Goal: Task Accomplishment & Management: Use online tool/utility

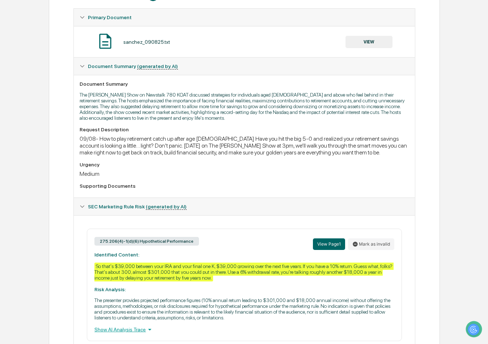
scroll to position [170, 0]
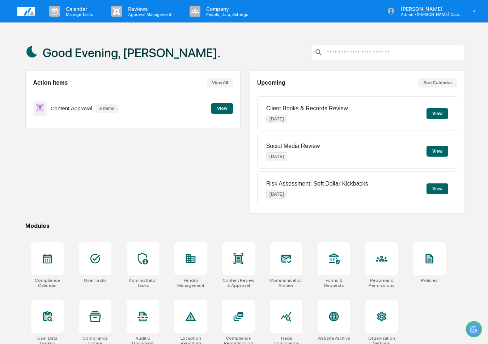
click at [215, 108] on button "View" at bounding box center [222, 108] width 22 height 11
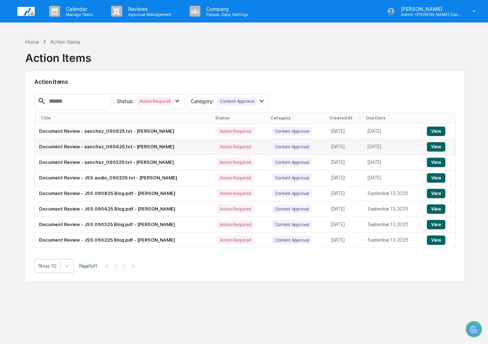
click at [436, 146] on button "View" at bounding box center [436, 146] width 18 height 9
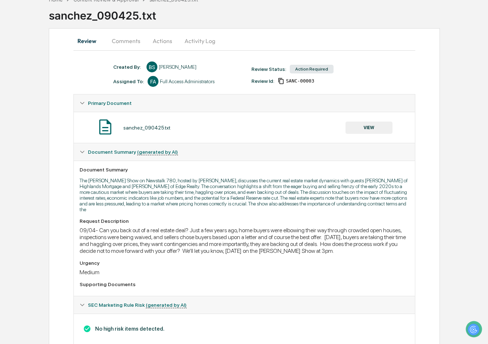
scroll to position [33, 0]
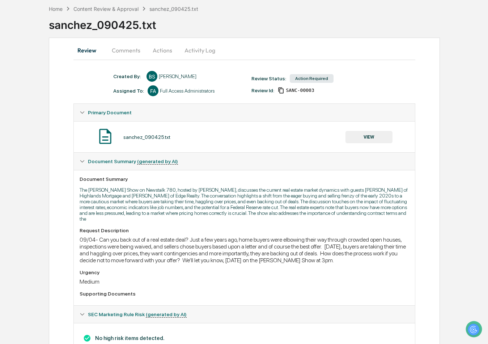
click at [367, 134] on button "VIEW" at bounding box center [368, 137] width 47 height 12
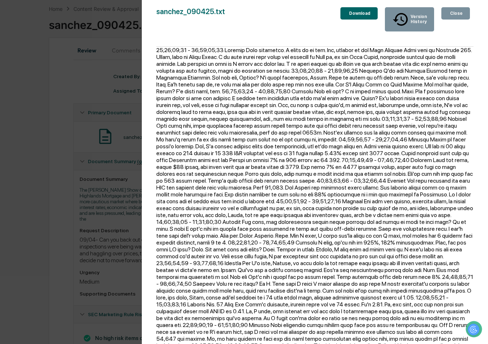
click at [82, 113] on div "Version History [DATE] 05:39 PM [PERSON_NAME] sanchez_090425.txt Close Version …" at bounding box center [244, 172] width 488 height 344
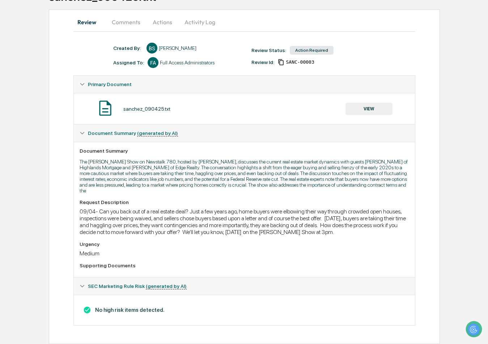
scroll to position [69, 0]
click at [129, 13] on button "Comments" at bounding box center [126, 21] width 40 height 17
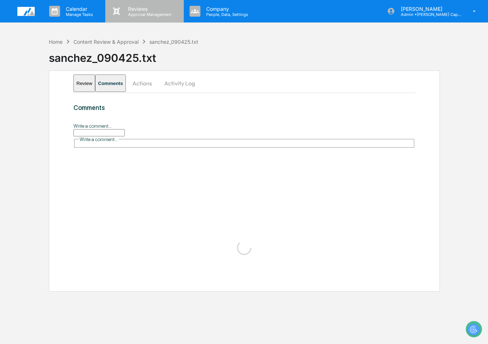
scroll to position [0, 0]
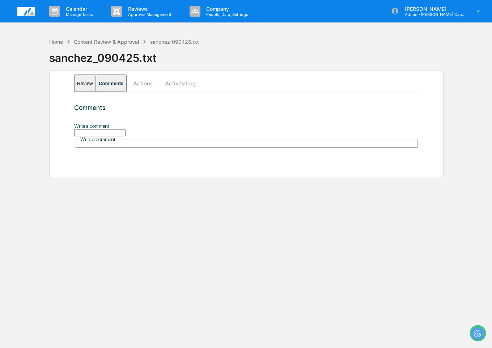
click at [125, 129] on input "Write a comment..." at bounding box center [99, 132] width 51 height 7
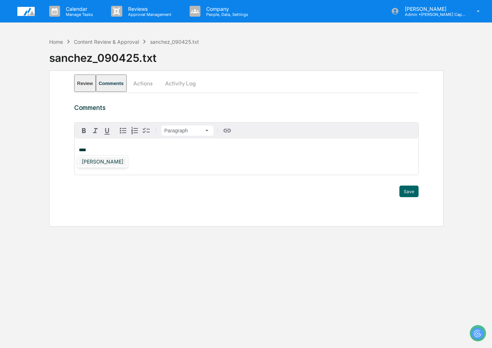
click at [107, 161] on div "[PERSON_NAME]" at bounding box center [102, 161] width 47 height 9
click at [412, 195] on button "Save" at bounding box center [408, 192] width 19 height 12
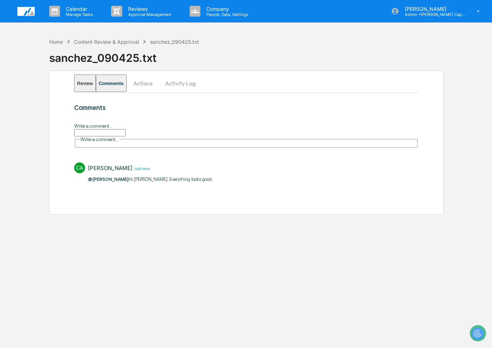
click at [159, 80] on button "Actions" at bounding box center [143, 82] width 33 height 17
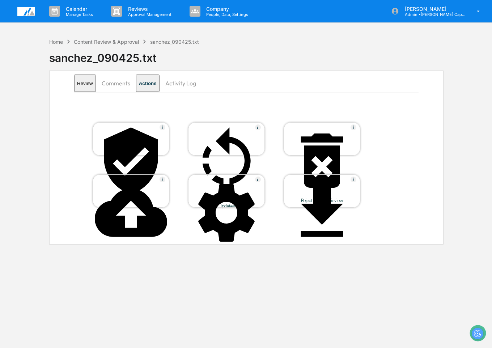
click at [133, 129] on icon at bounding box center [131, 160] width 54 height 66
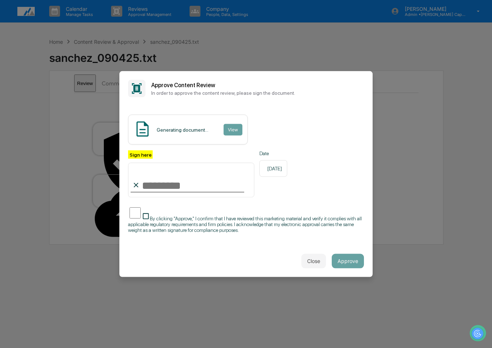
type input "**********"
click at [344, 256] on button "Approve" at bounding box center [348, 260] width 32 height 14
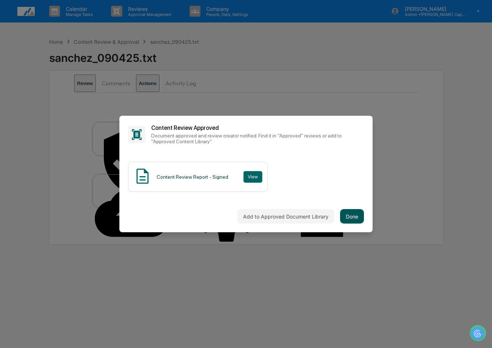
click at [348, 214] on button "Done" at bounding box center [352, 216] width 24 height 14
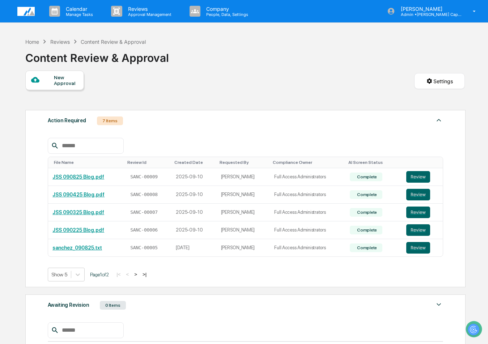
click at [107, 119] on div "7 Items" at bounding box center [110, 120] width 26 height 9
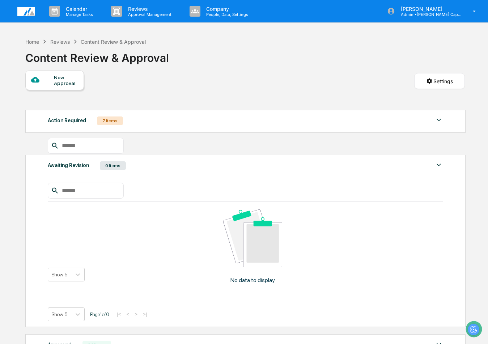
click at [107, 119] on div "7 Items" at bounding box center [110, 120] width 26 height 9
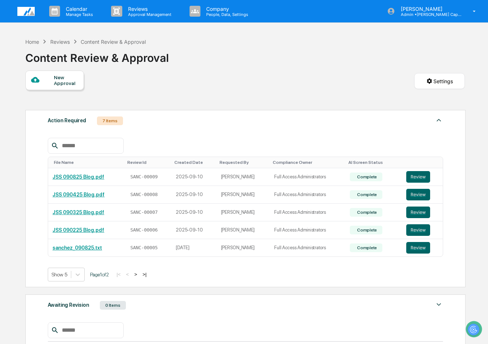
click at [65, 43] on div "Reviews" at bounding box center [60, 42] width 20 height 6
click at [56, 41] on div "Reviews" at bounding box center [60, 42] width 20 height 6
click at [30, 43] on div "Home" at bounding box center [32, 42] width 14 height 6
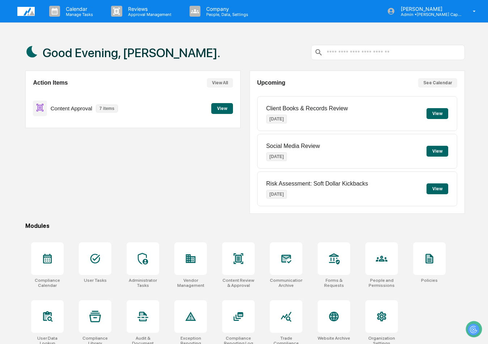
click at [217, 107] on button "View" at bounding box center [222, 108] width 22 height 11
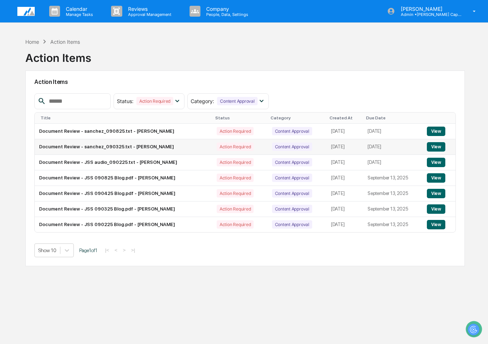
click at [438, 148] on button "View" at bounding box center [436, 146] width 18 height 9
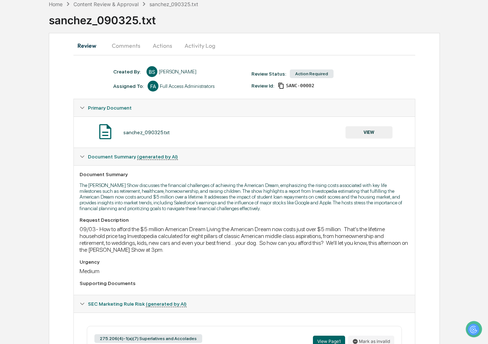
scroll to position [37, 0]
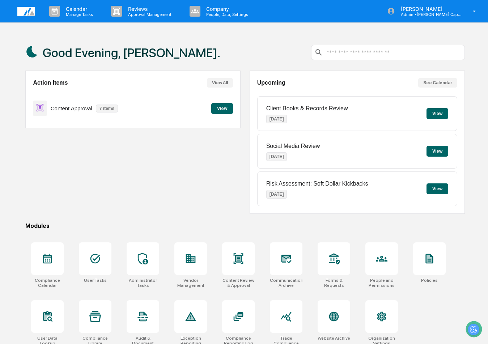
click at [227, 108] on button "View" at bounding box center [222, 108] width 22 height 11
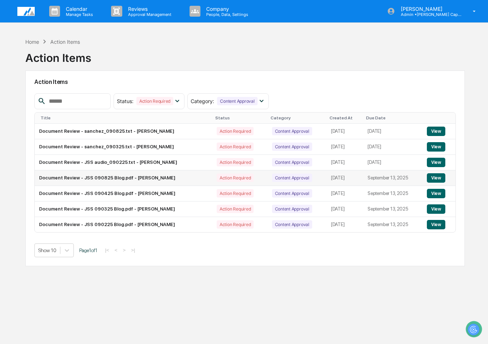
click at [439, 177] on button "View" at bounding box center [436, 177] width 18 height 9
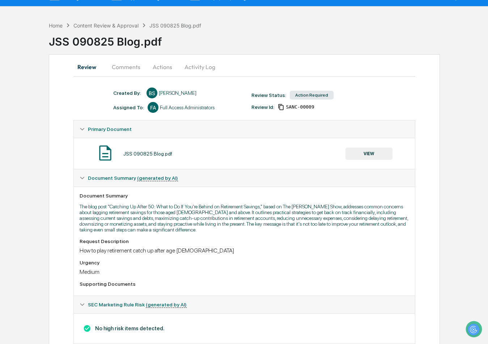
scroll to position [14, 0]
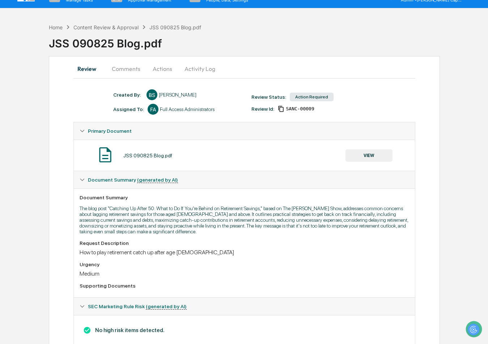
click at [367, 153] on button "VIEW" at bounding box center [368, 155] width 47 height 12
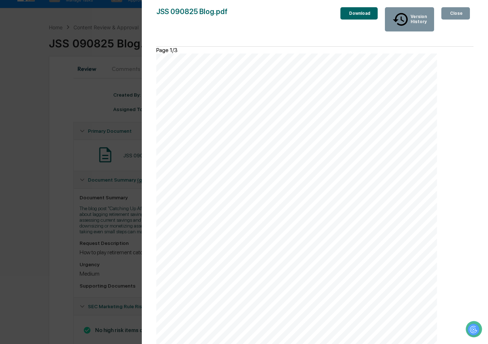
scroll to position [37, 0]
click at [449, 13] on div "Close" at bounding box center [455, 13] width 14 height 5
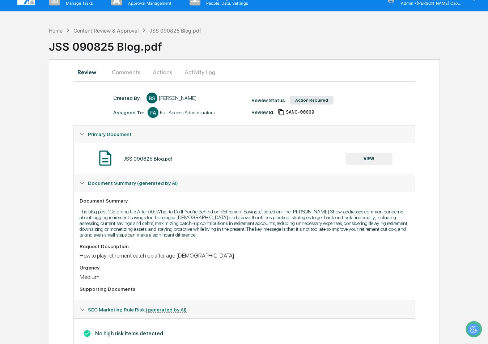
scroll to position [37, 0]
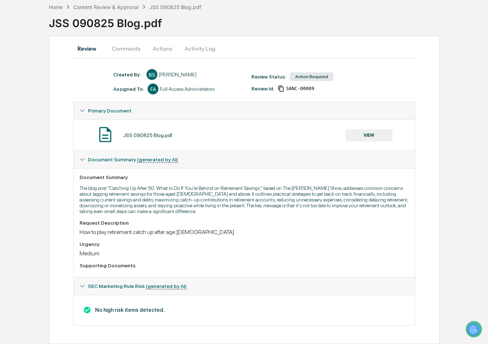
click at [128, 48] on button "Comments" at bounding box center [126, 48] width 40 height 17
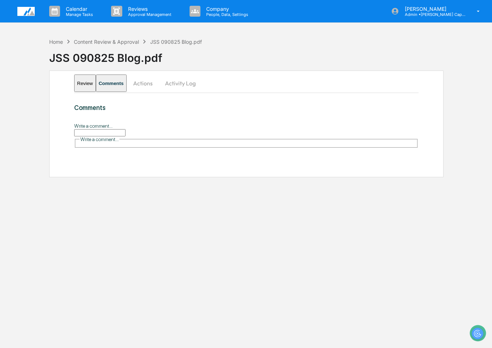
click at [125, 136] on input "Write a comment..." at bounding box center [99, 132] width 51 height 7
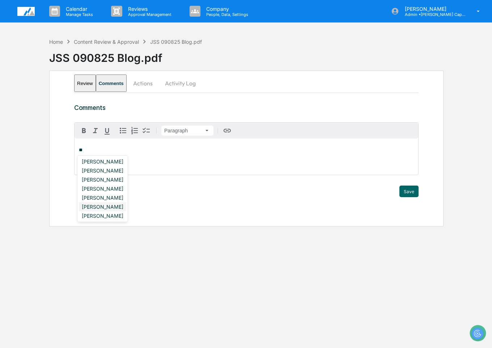
click at [111, 205] on div "[PERSON_NAME]" at bounding box center [102, 206] width 47 height 9
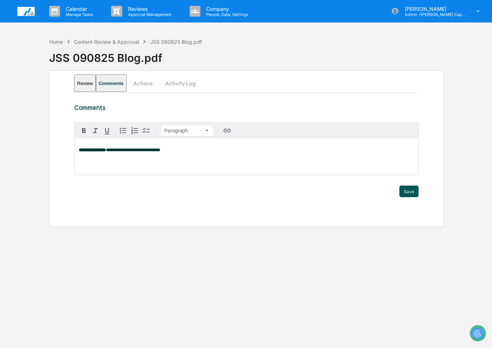
click at [409, 189] on button "Save" at bounding box center [408, 192] width 19 height 12
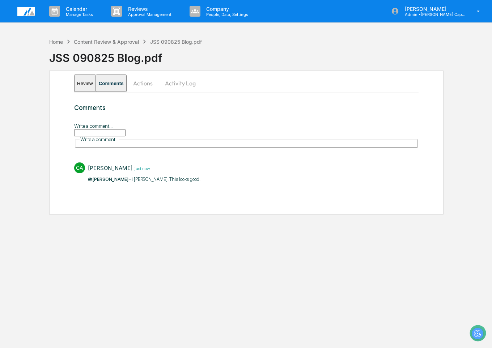
click at [158, 80] on button "Actions" at bounding box center [143, 82] width 33 height 17
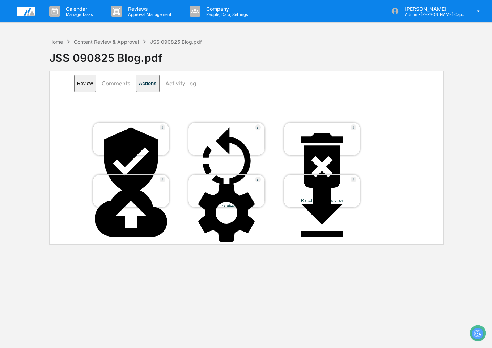
click at [118, 129] on div at bounding box center [131, 160] width 72 height 73
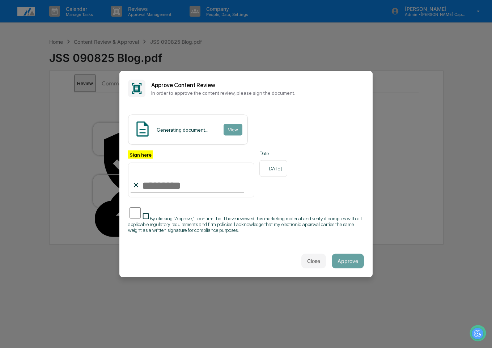
type input "**********"
click at [347, 256] on button "Approve" at bounding box center [348, 260] width 32 height 14
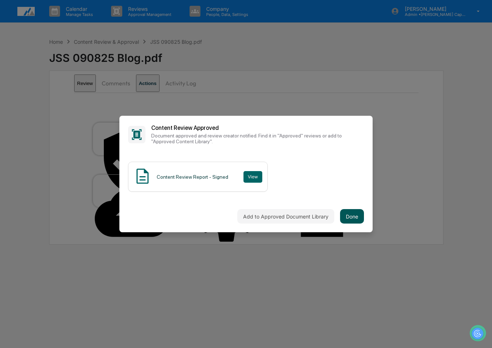
click at [347, 210] on button "Done" at bounding box center [352, 216] width 24 height 14
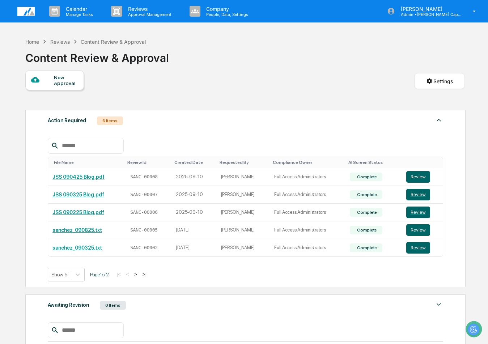
click at [60, 42] on div "Reviews" at bounding box center [60, 42] width 20 height 6
click at [58, 39] on div "Reviews" at bounding box center [60, 42] width 20 height 6
click at [35, 41] on div "Home" at bounding box center [32, 42] width 14 height 6
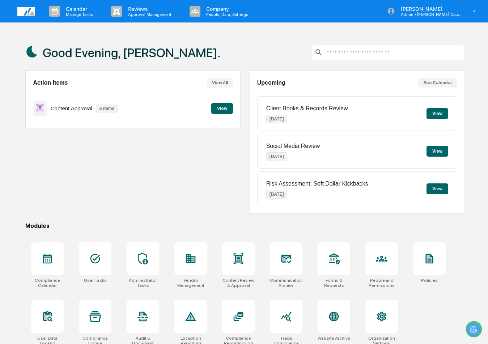
click at [218, 106] on button "View" at bounding box center [222, 108] width 22 height 11
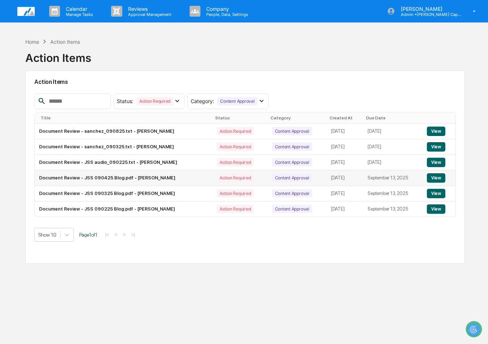
click at [438, 179] on button "View" at bounding box center [436, 177] width 18 height 9
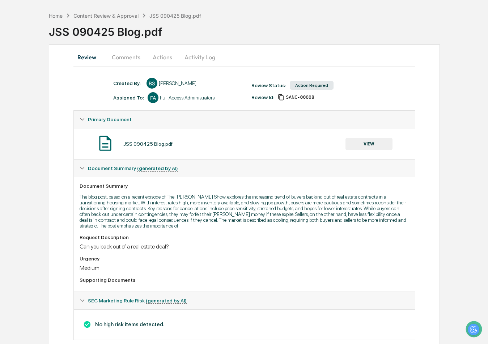
scroll to position [0, 4]
